Goal: Check status

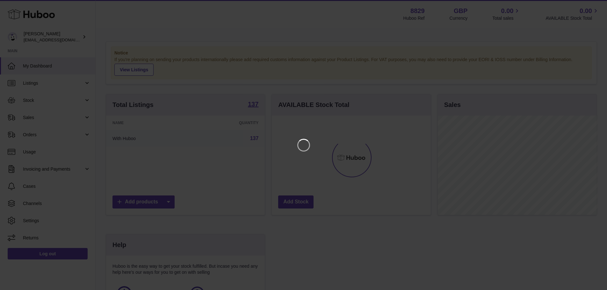
scroll to position [99, 161]
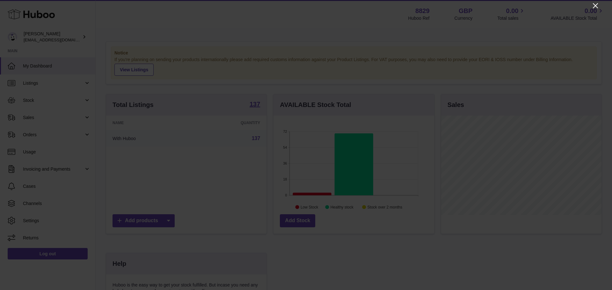
click at [595, 7] on icon "Close" at bounding box center [596, 6] width 8 height 8
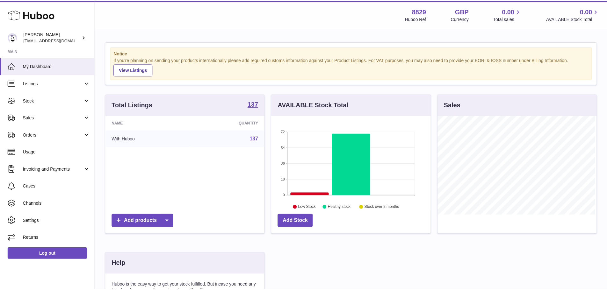
scroll to position [318687, 318628]
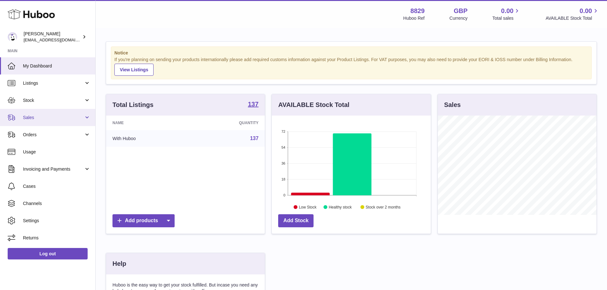
click at [65, 121] on span "Sales" at bounding box center [53, 118] width 61 height 6
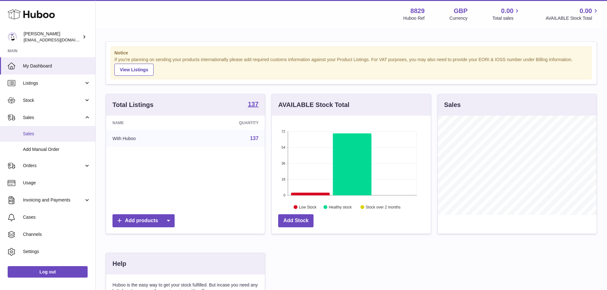
click at [56, 132] on span "Sales" at bounding box center [57, 134] width 68 height 6
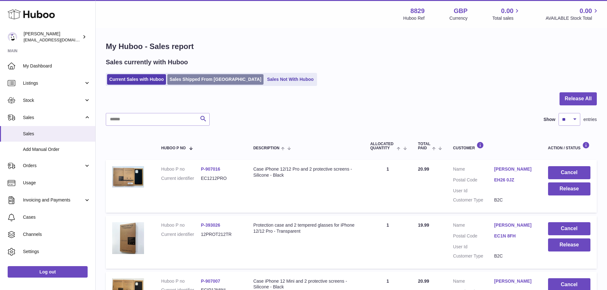
click at [204, 76] on link "Sales Shipped From [GEOGRAPHIC_DATA]" at bounding box center [215, 79] width 96 height 11
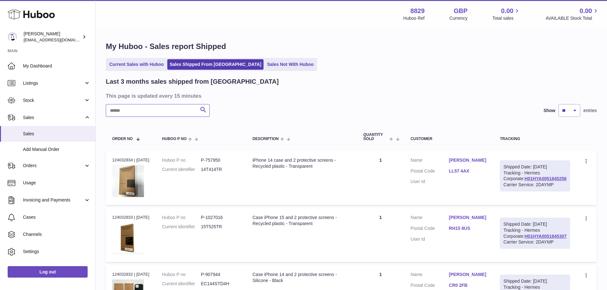
click at [170, 110] on input "text" at bounding box center [158, 110] width 104 height 13
paste input "**********"
click at [170, 115] on input "**********" at bounding box center [158, 110] width 104 height 13
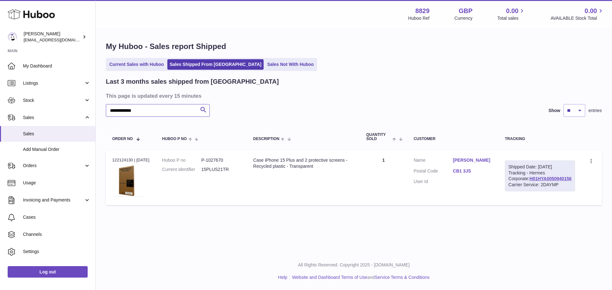
type input "**********"
click at [120, 159] on div "Order no 122124130 | [DATE]" at bounding box center [130, 160] width 37 height 6
copy div "122124130"
click at [209, 195] on td "Huboo P no P-1027670 Current identifier 15PLUS21TR" at bounding box center [201, 178] width 91 height 54
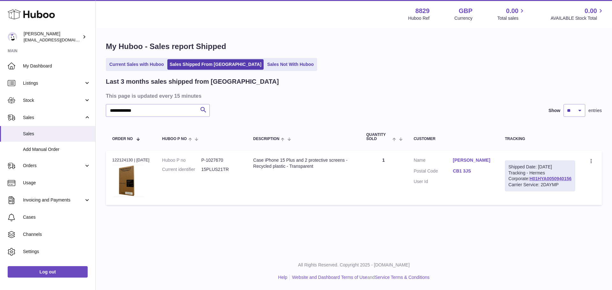
click at [124, 157] on div "Order no 122124130 | 1st Aug" at bounding box center [130, 160] width 37 height 6
copy div "122124130"
click at [216, 159] on dd "P-1027670" at bounding box center [220, 160] width 39 height 6
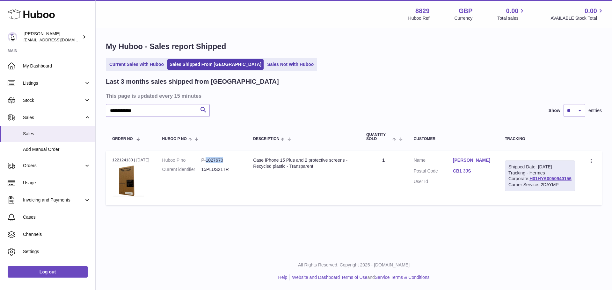
copy dd "1027670"
click at [124, 160] on div "Order no 122124130 | 1st Aug" at bounding box center [130, 160] width 37 height 6
copy div "122124130"
